Goal: Task Accomplishment & Management: Complete application form

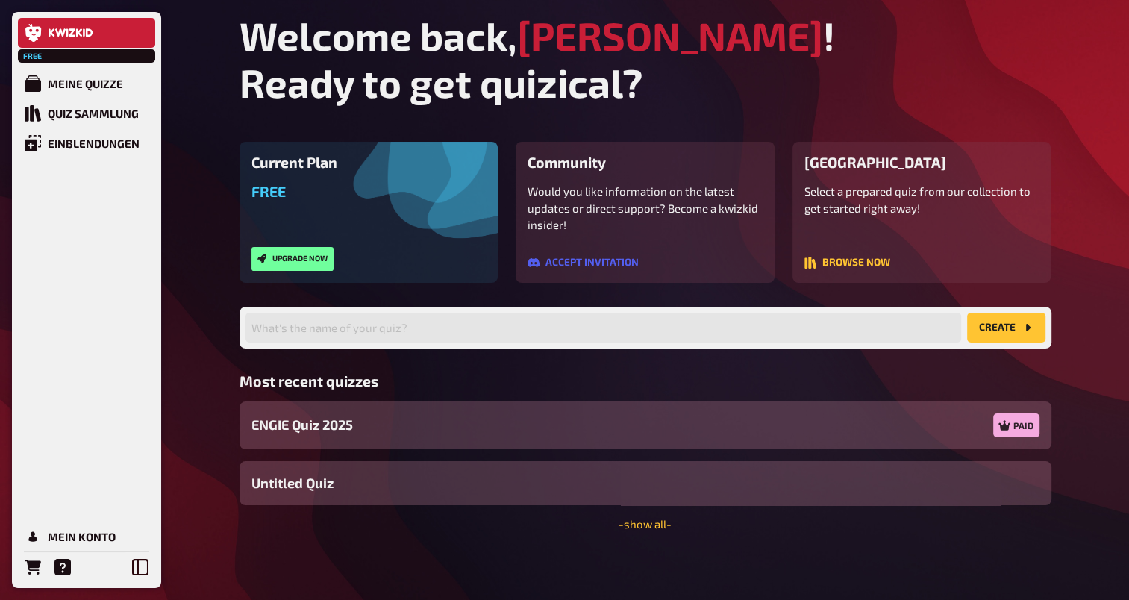
drag, startPoint x: 926, startPoint y: 32, endPoint x: 767, endPoint y: 134, distance: 188.9
click at [77, 542] on div "My Account" at bounding box center [83, 536] width 70 height 13
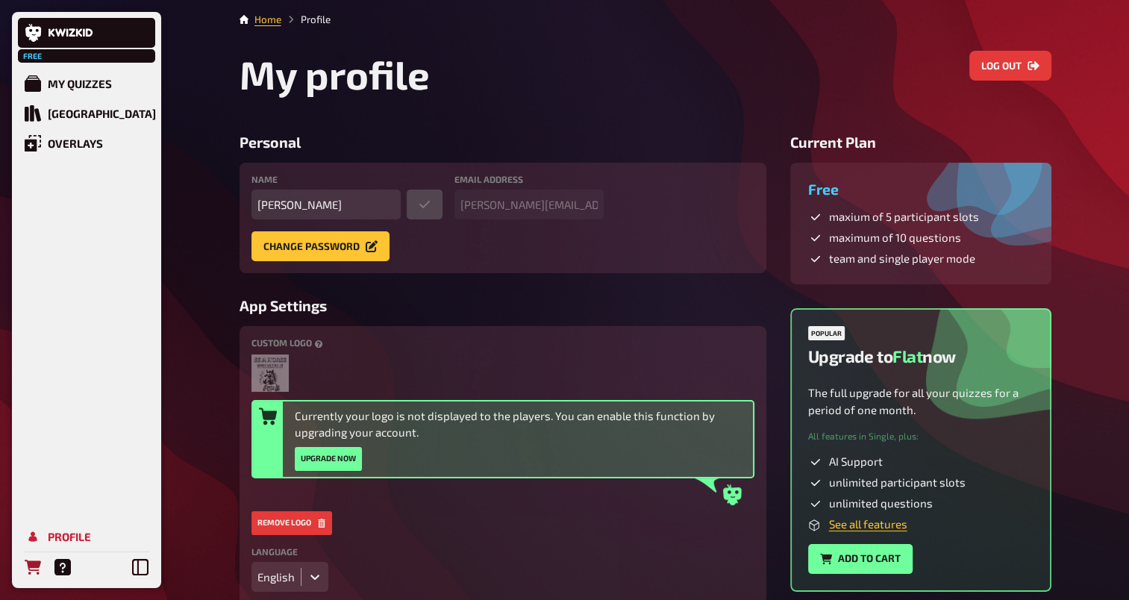
click at [36, 559] on icon "Orders" at bounding box center [33, 567] width 16 height 16
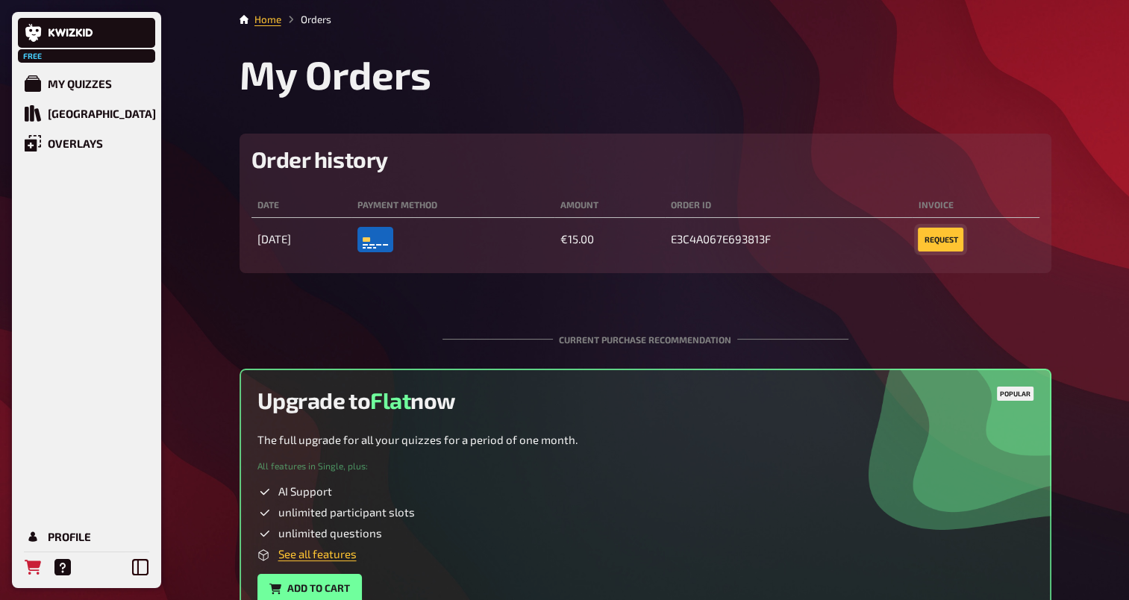
click at [950, 239] on button "request" at bounding box center [941, 240] width 46 height 24
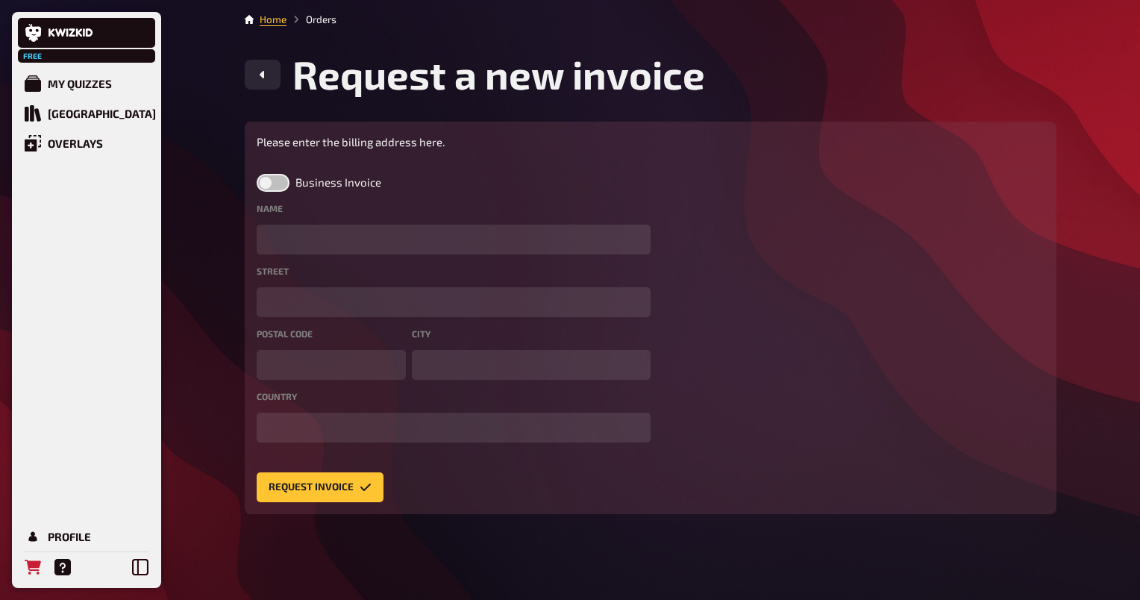
click at [278, 189] on label at bounding box center [273, 183] width 33 height 18
click at [257, 174] on input "Business Invoice" at bounding box center [256, 173] width 1 height 1
checkbox input "true"
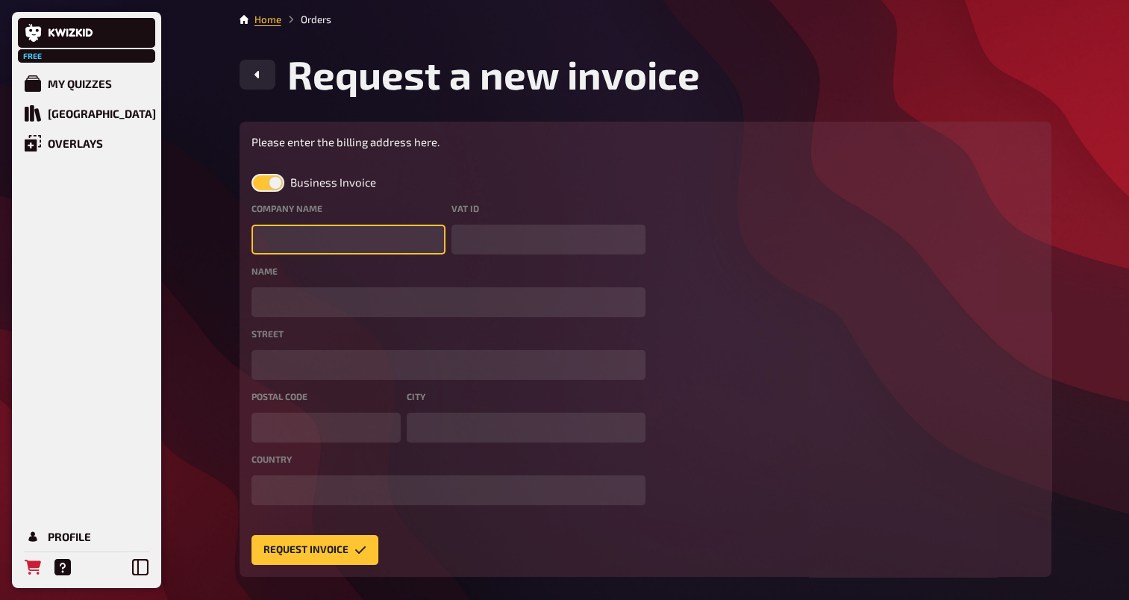
click at [311, 233] on input "text" at bounding box center [348, 240] width 194 height 30
click at [337, 234] on input "text" at bounding box center [348, 240] width 194 height 30
type input "ENGIE UK Limited"
click at [275, 183] on label at bounding box center [267, 183] width 33 height 18
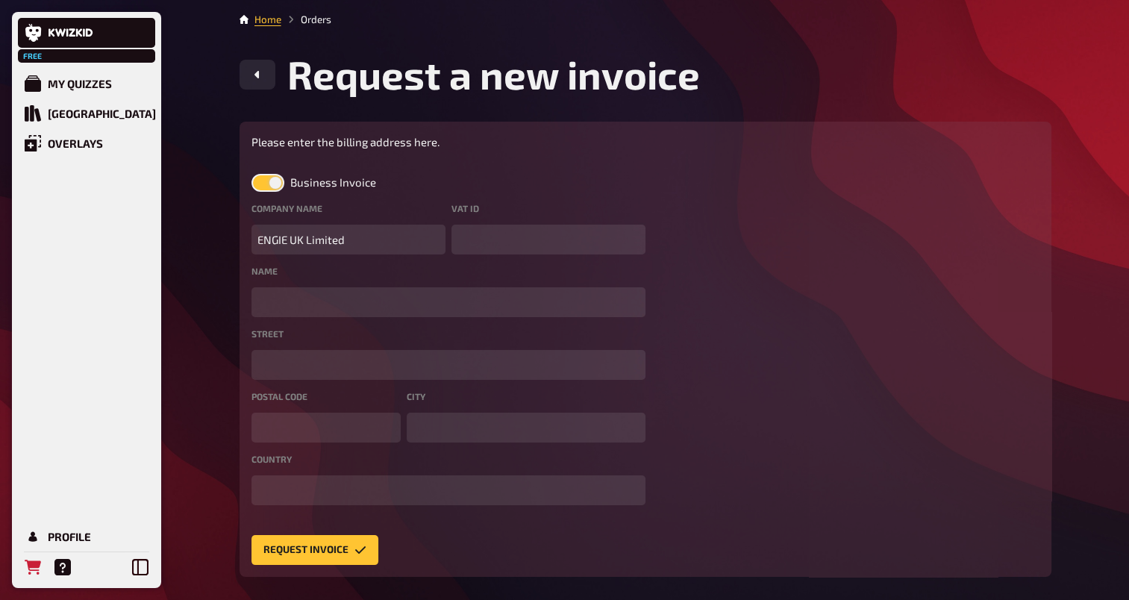
click at [251, 174] on input "Business Invoice" at bounding box center [251, 173] width 1 height 1
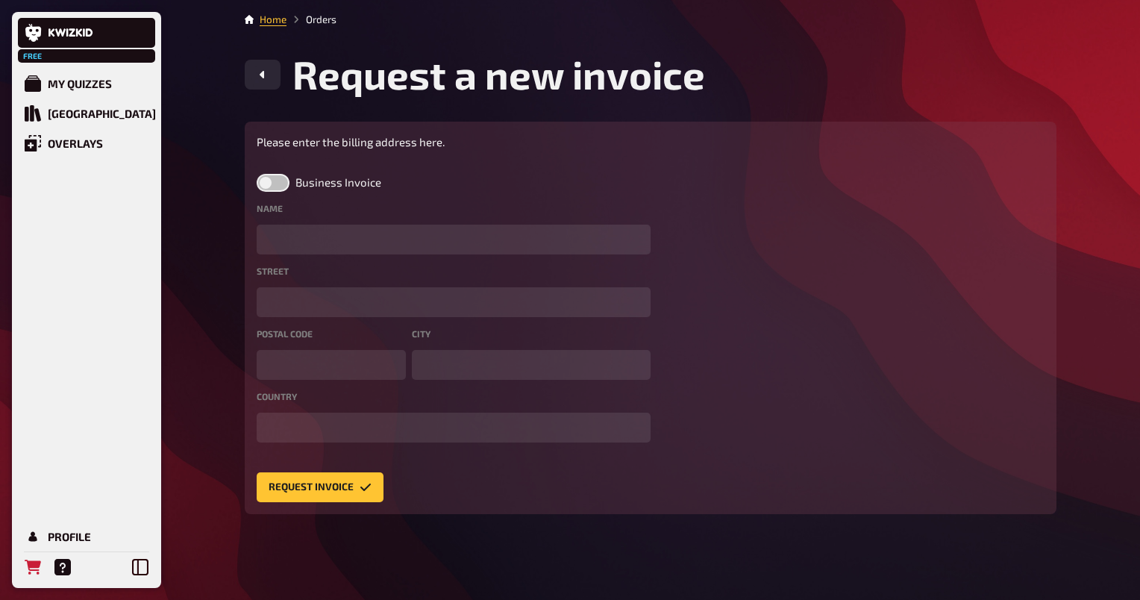
click at [311, 219] on div "Name" at bounding box center [454, 229] width 394 height 51
click at [315, 222] on div "Name" at bounding box center [454, 229] width 394 height 51
click at [275, 183] on label at bounding box center [273, 183] width 33 height 18
click at [257, 174] on input "Business Invoice" at bounding box center [256, 173] width 1 height 1
checkbox input "true"
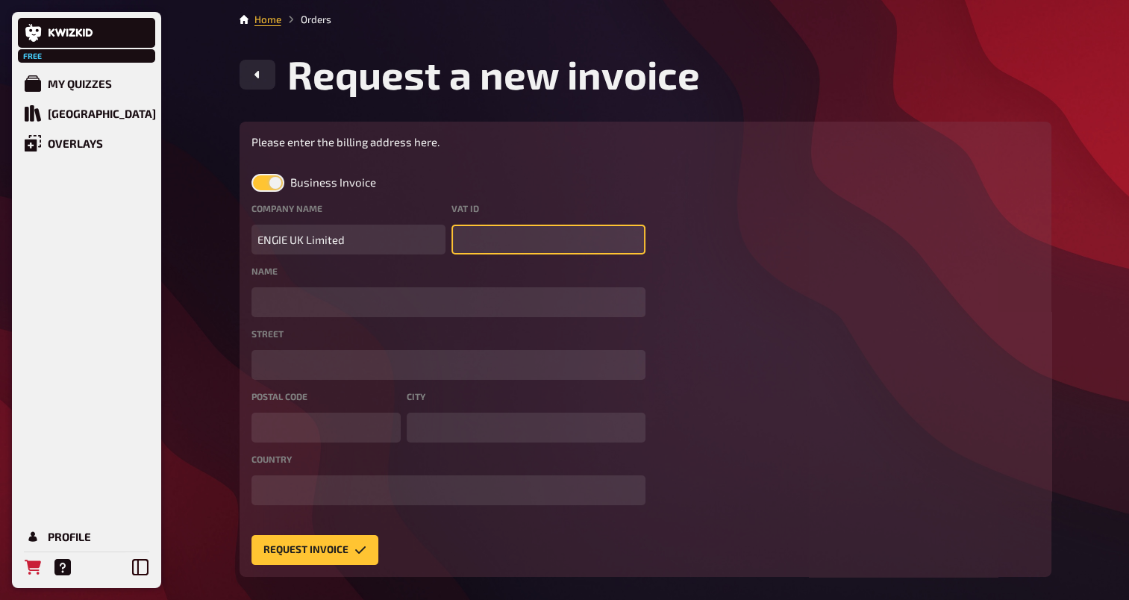
click at [475, 240] on input "text" at bounding box center [548, 240] width 194 height 30
paste input "GB750043960"
type input "GB750043960"
click at [472, 280] on div "Name" at bounding box center [448, 291] width 394 height 51
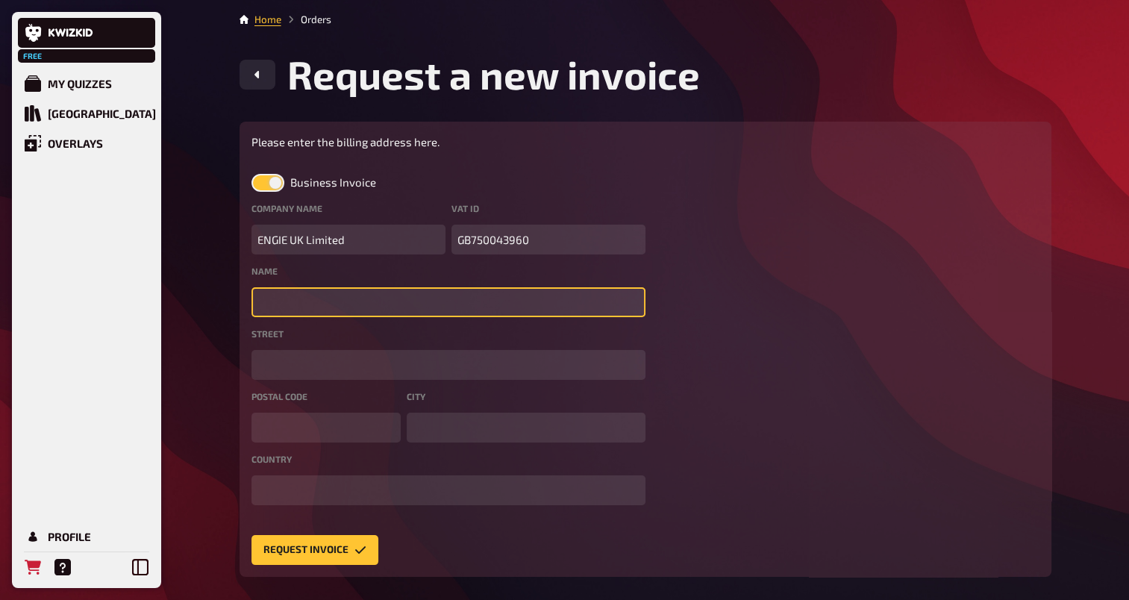
click at [456, 295] on input "text" at bounding box center [448, 302] width 394 height 30
type input "[PERSON_NAME]"
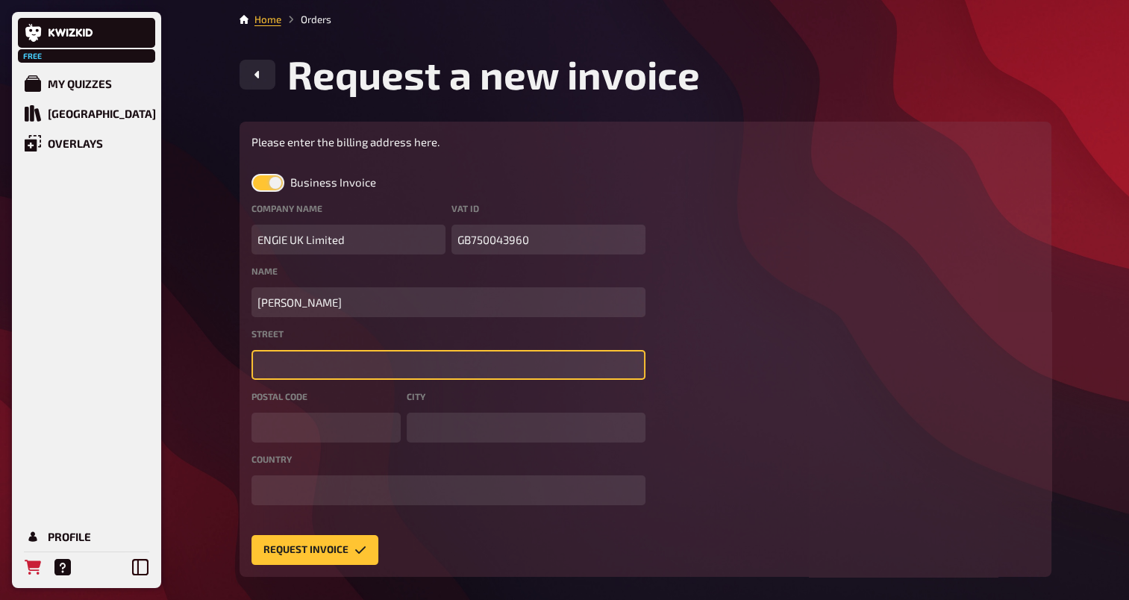
type input "[STREET_ADDRESS]"
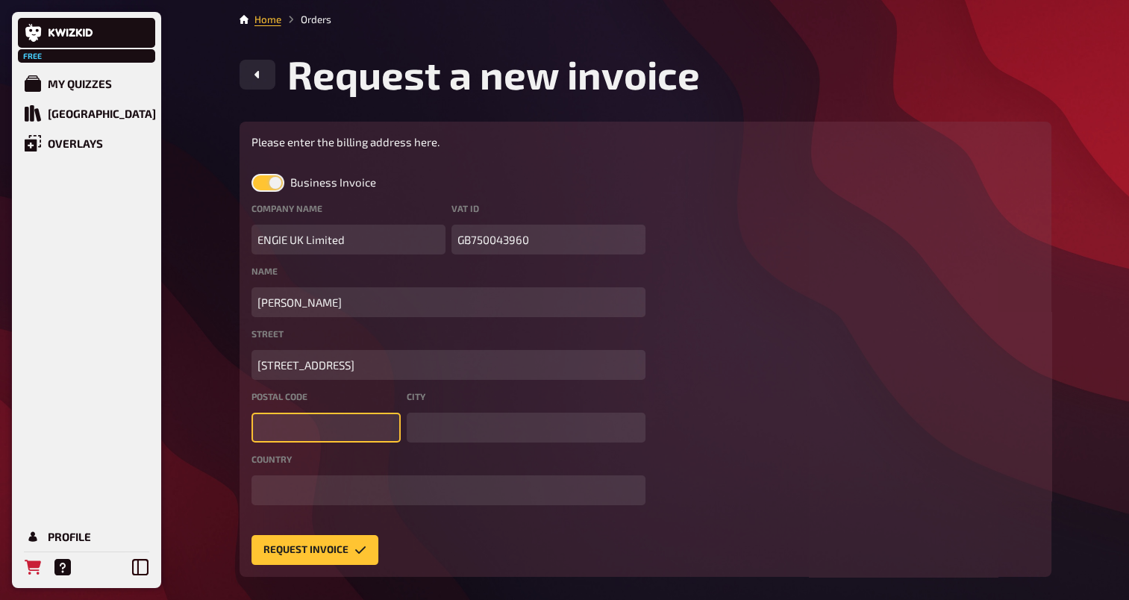
type input "CV6 4GA"
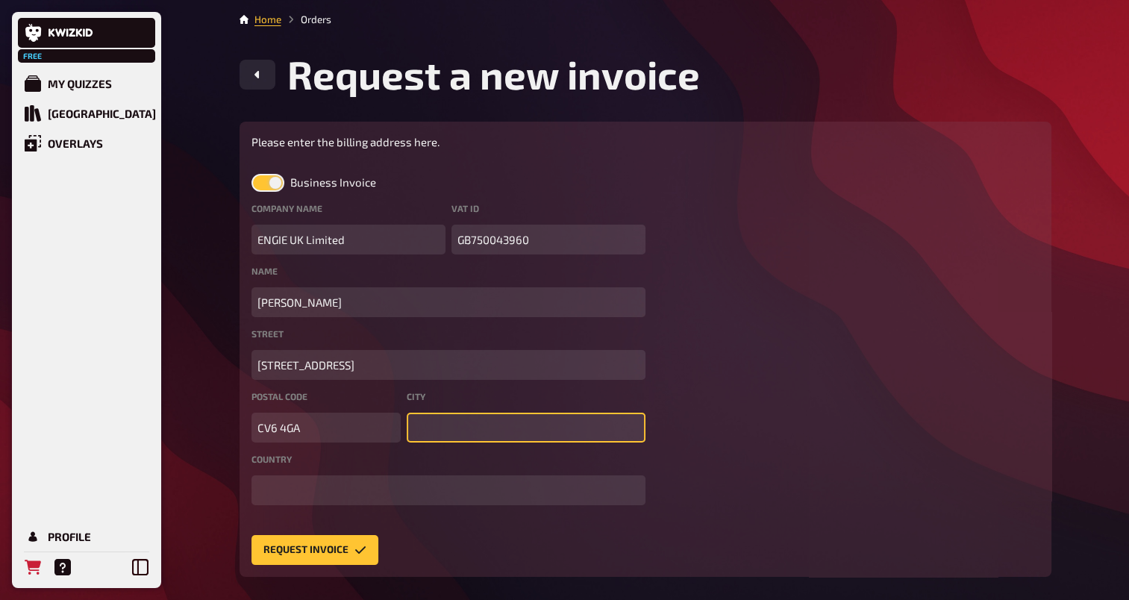
type input "[GEOGRAPHIC_DATA]"
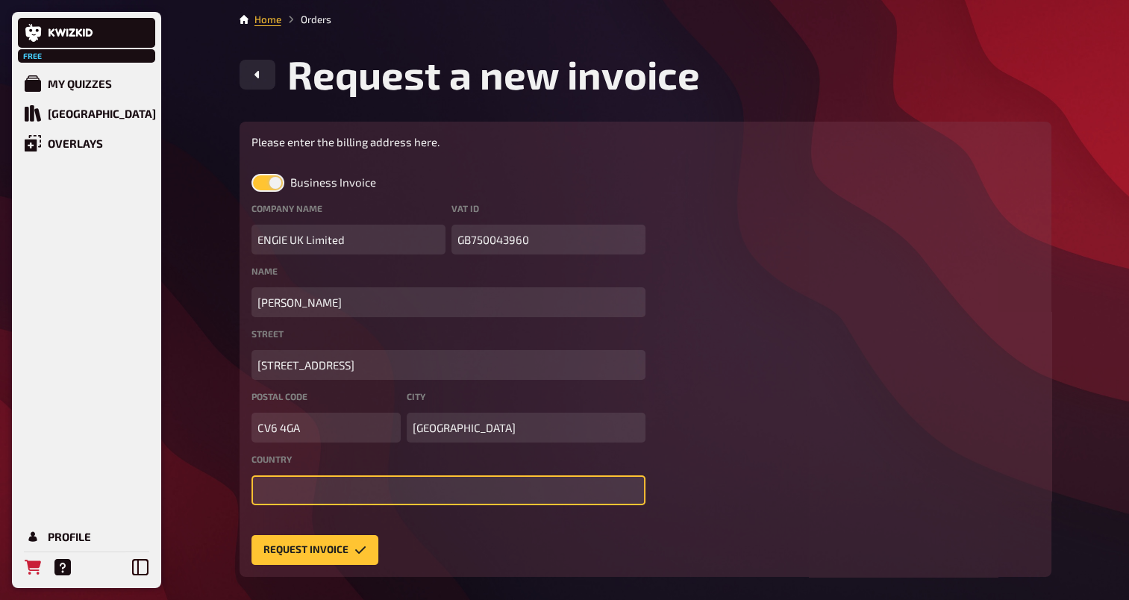
type input "GB"
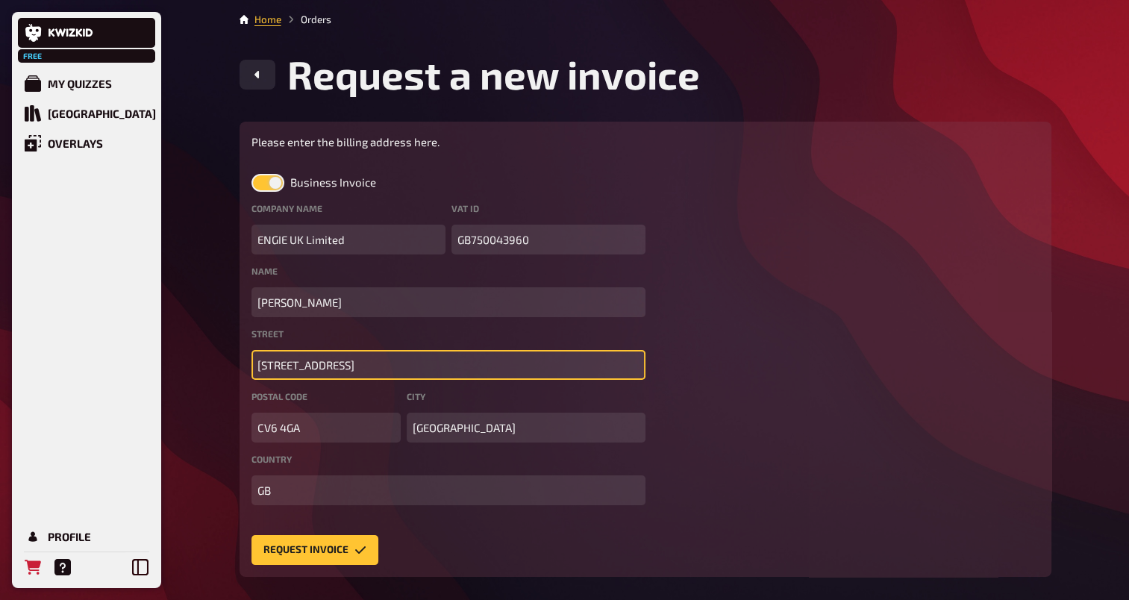
click at [354, 370] on input "[STREET_ADDRESS]" at bounding box center [448, 365] width 394 height 30
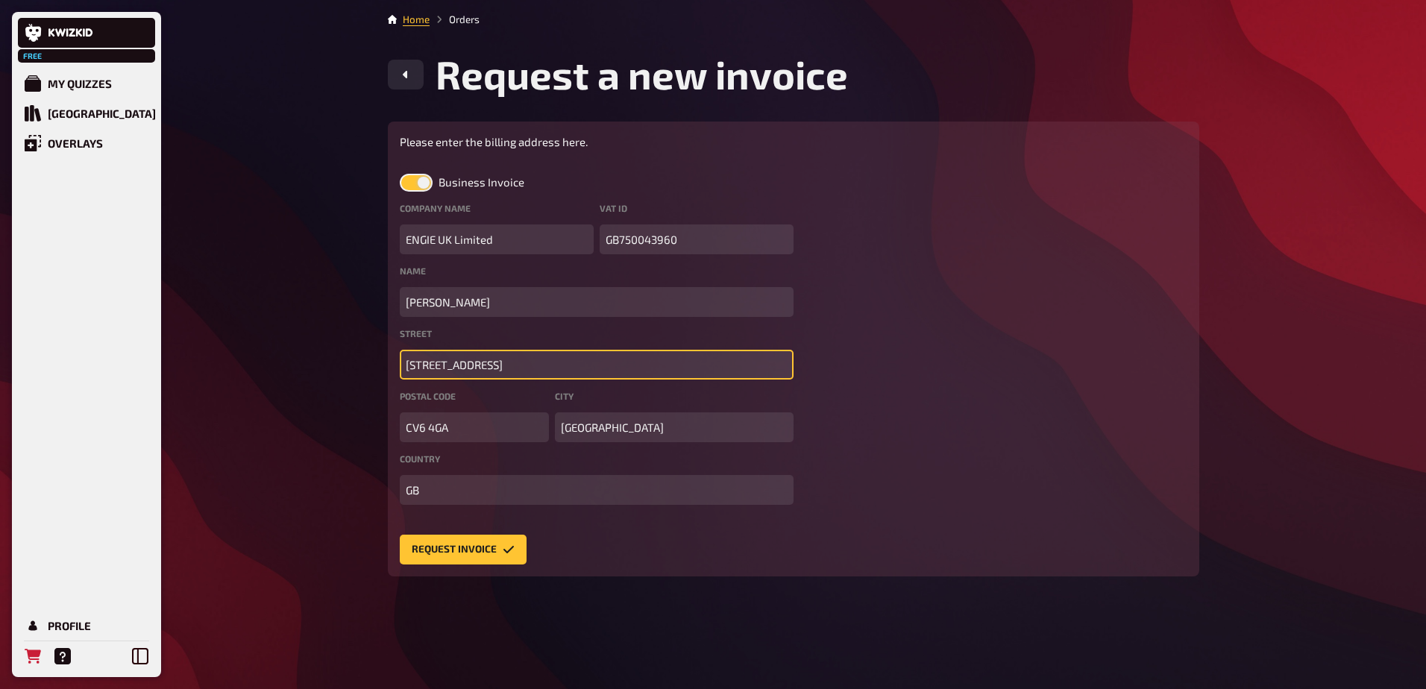
click at [559, 369] on input "[STREET_ADDRESS]" at bounding box center [597, 365] width 394 height 30
paste input "[STREET_ADDRESS]"
drag, startPoint x: 739, startPoint y: 365, endPoint x: 642, endPoint y: 399, distance: 103.6
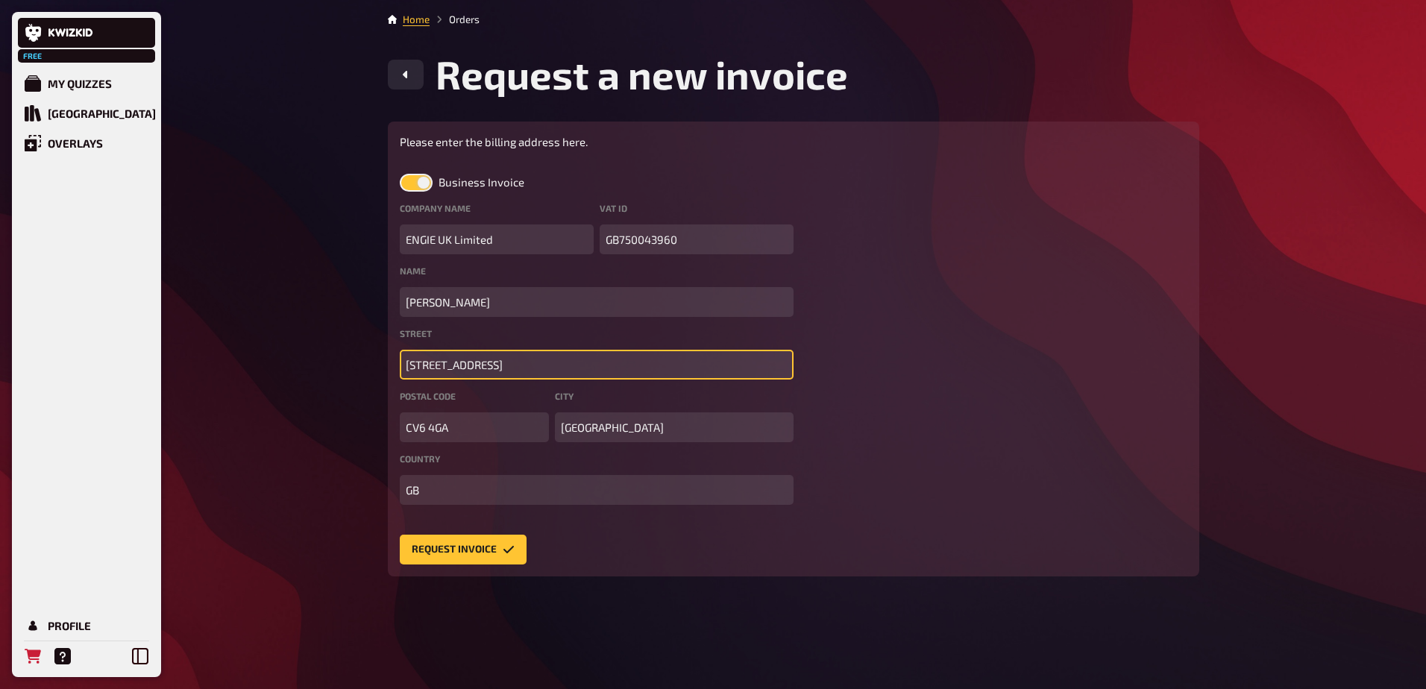
click at [823, 359] on form "Please enter the billing address here. Business Invoice Company Name ENGIE UK L…" at bounding box center [794, 349] width 788 height 431
type input "[STREET_ADDRESS]"
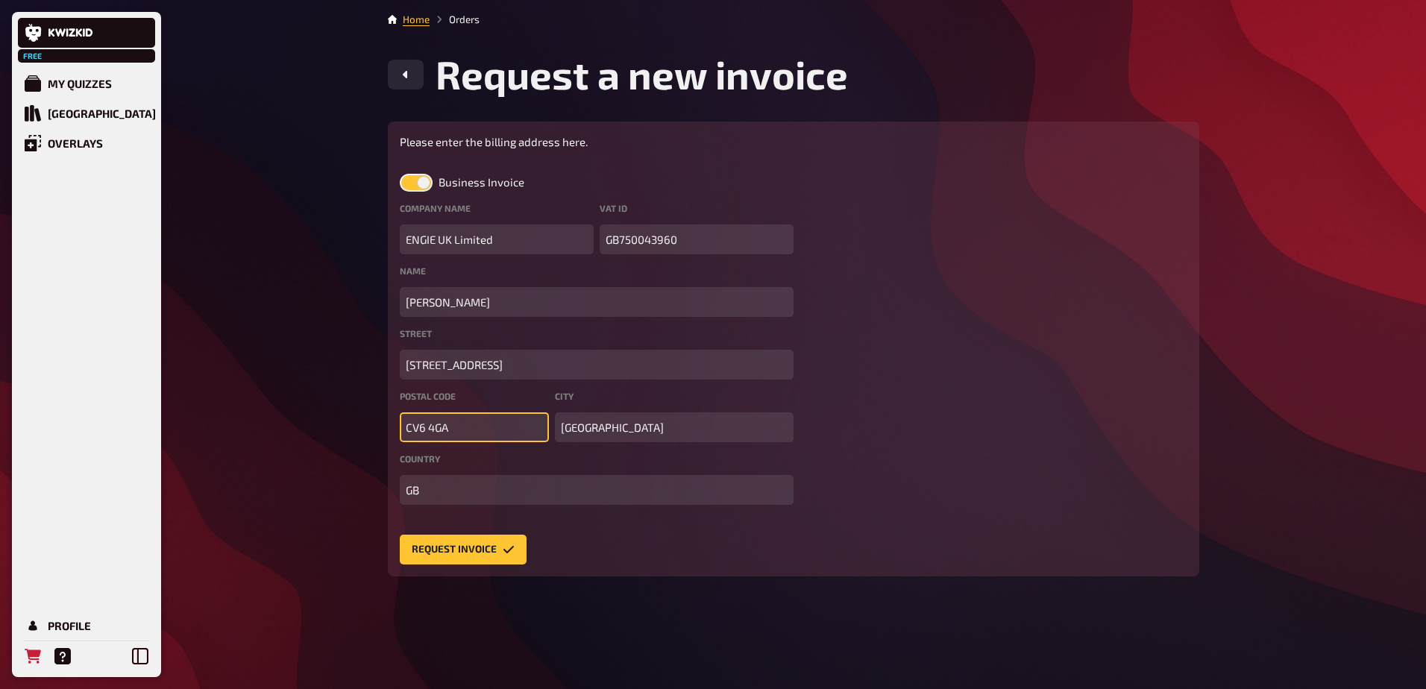
click at [468, 420] on input "CV6 4GA" at bounding box center [474, 428] width 149 height 30
paste input "2M 3AB"
type input "C2M 3AB"
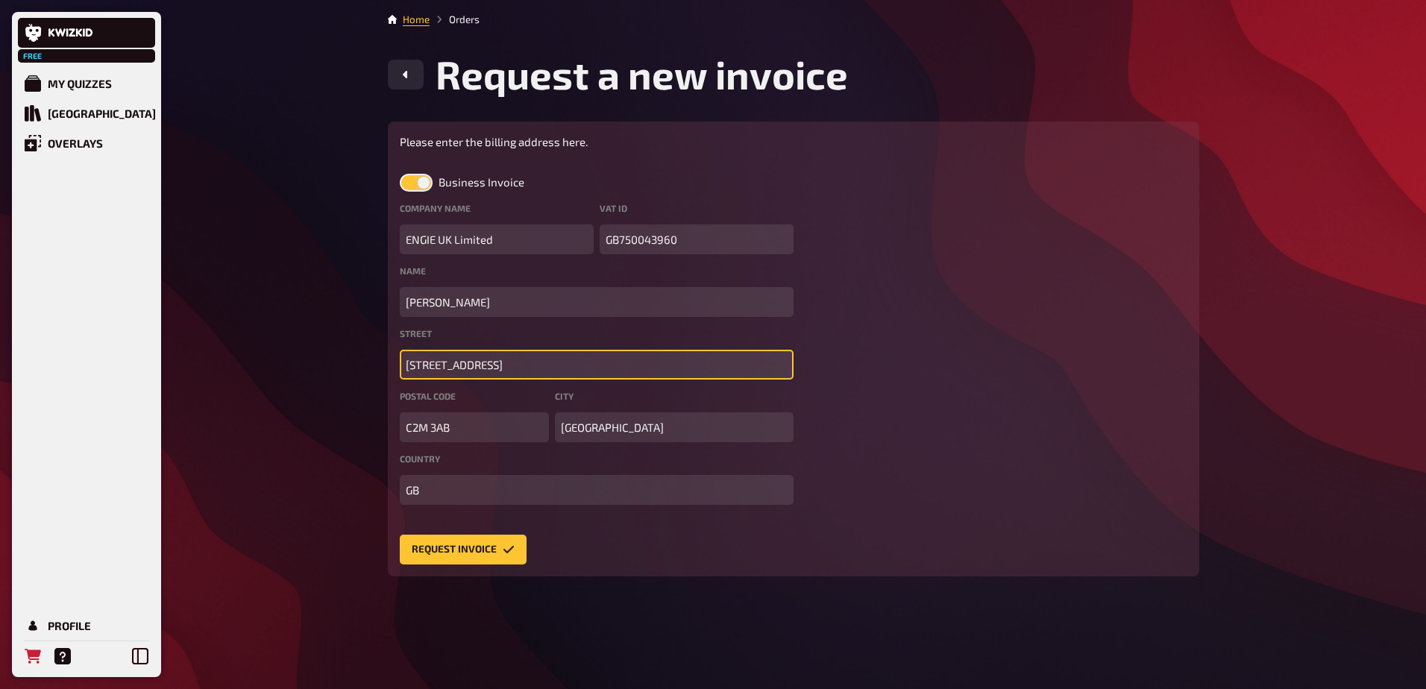
drag, startPoint x: 626, startPoint y: 369, endPoint x: 667, endPoint y: 362, distance: 41.6
click at [667, 362] on input "[STREET_ADDRESS]" at bounding box center [597, 365] width 394 height 30
type input "[STREET_ADDRESS]"
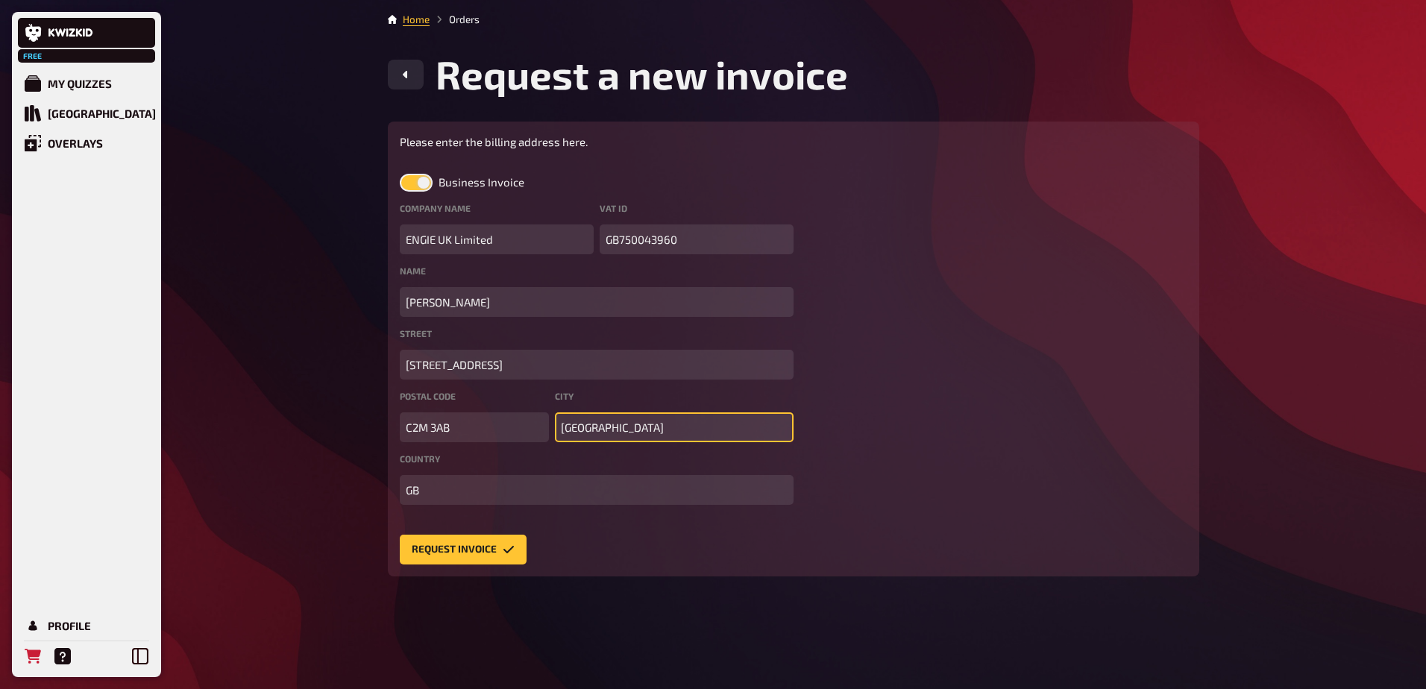
click at [605, 418] on input "[GEOGRAPHIC_DATA]" at bounding box center [674, 428] width 239 height 30
paste input "[GEOGRAPHIC_DATA]"
paste input "text"
type input "[GEOGRAPHIC_DATA]"
click at [406, 432] on input "C2M 3AB" at bounding box center [474, 428] width 149 height 30
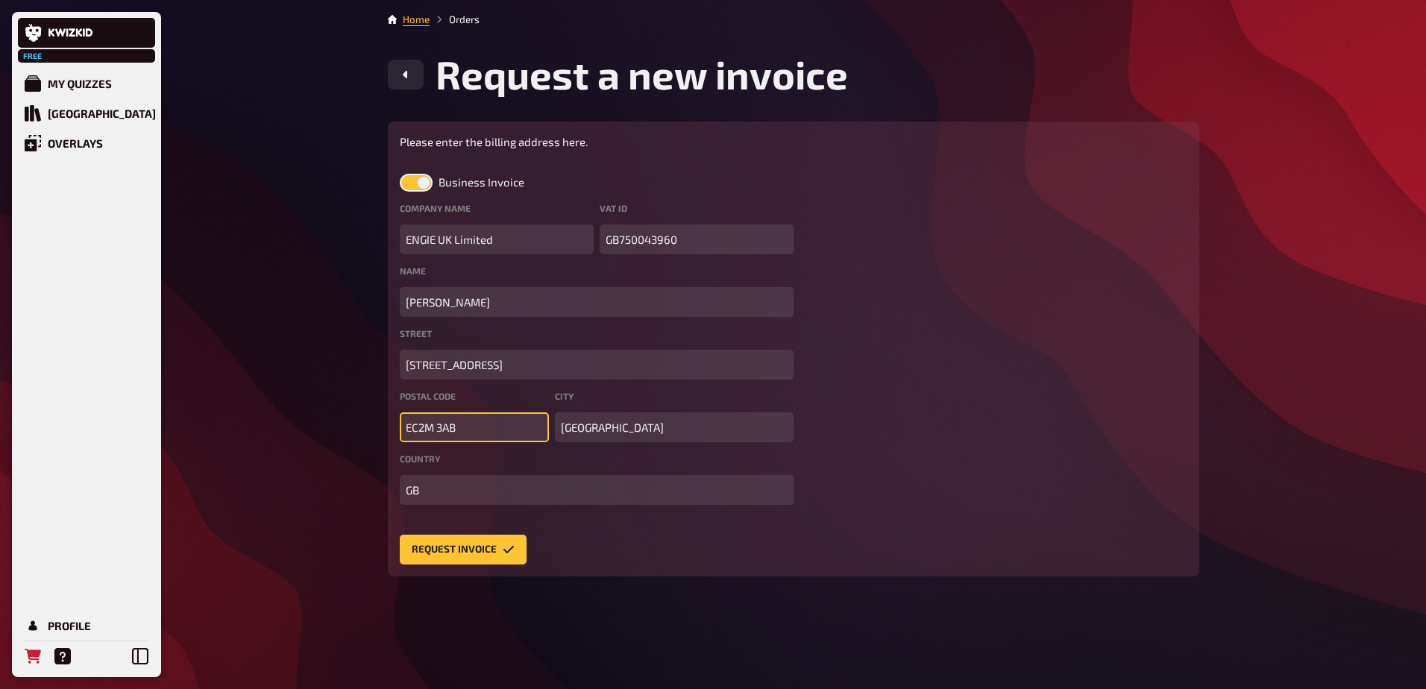
type input "EC2M 3AB"
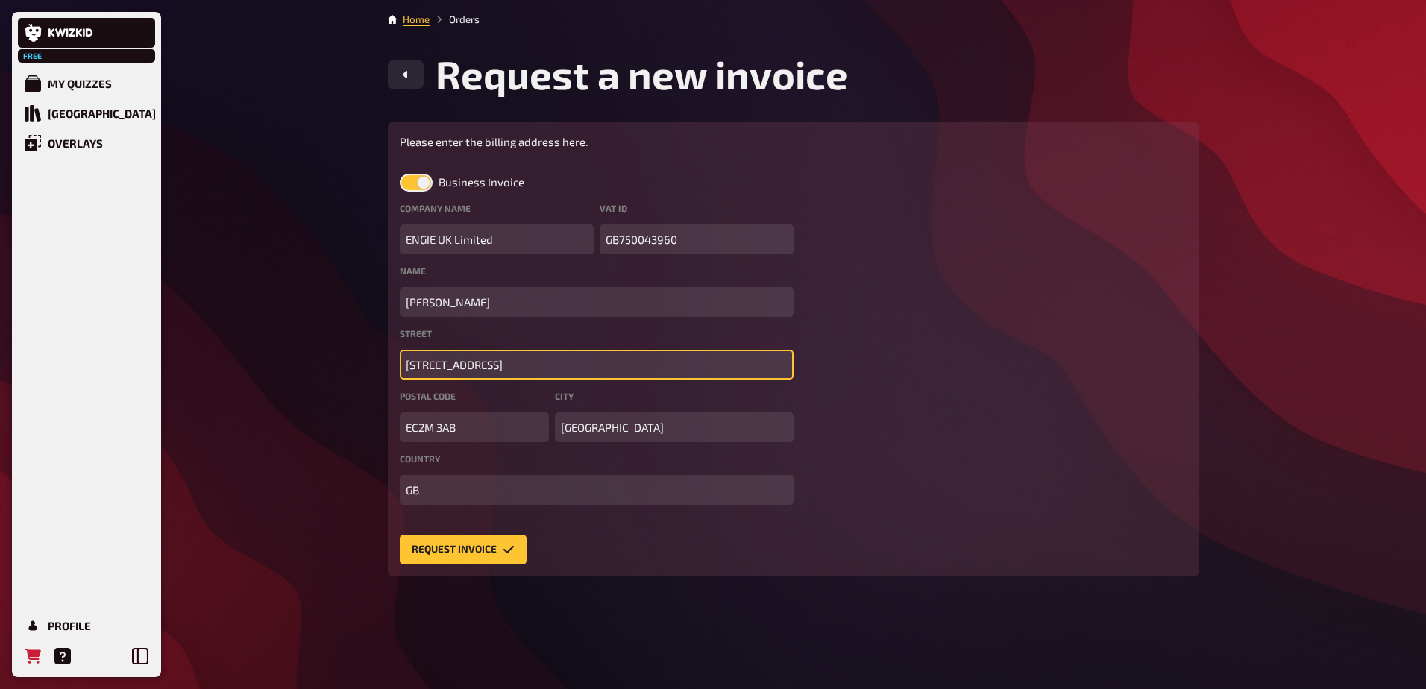
click at [649, 368] on input "[STREET_ADDRESS]" at bounding box center [597, 365] width 394 height 30
type input "[STREET_ADDRESS]"
click at [476, 548] on font "Request Invoice" at bounding box center [454, 550] width 85 height 10
